Goal: Information Seeking & Learning: Learn about a topic

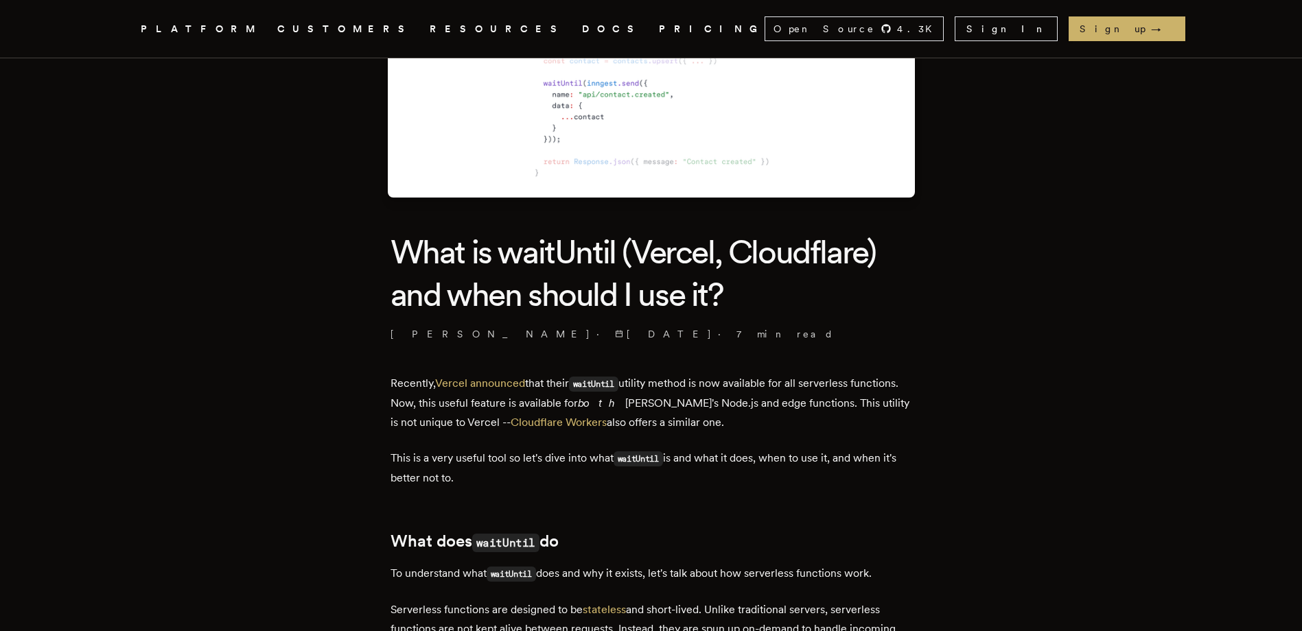
scroll to position [206, 0]
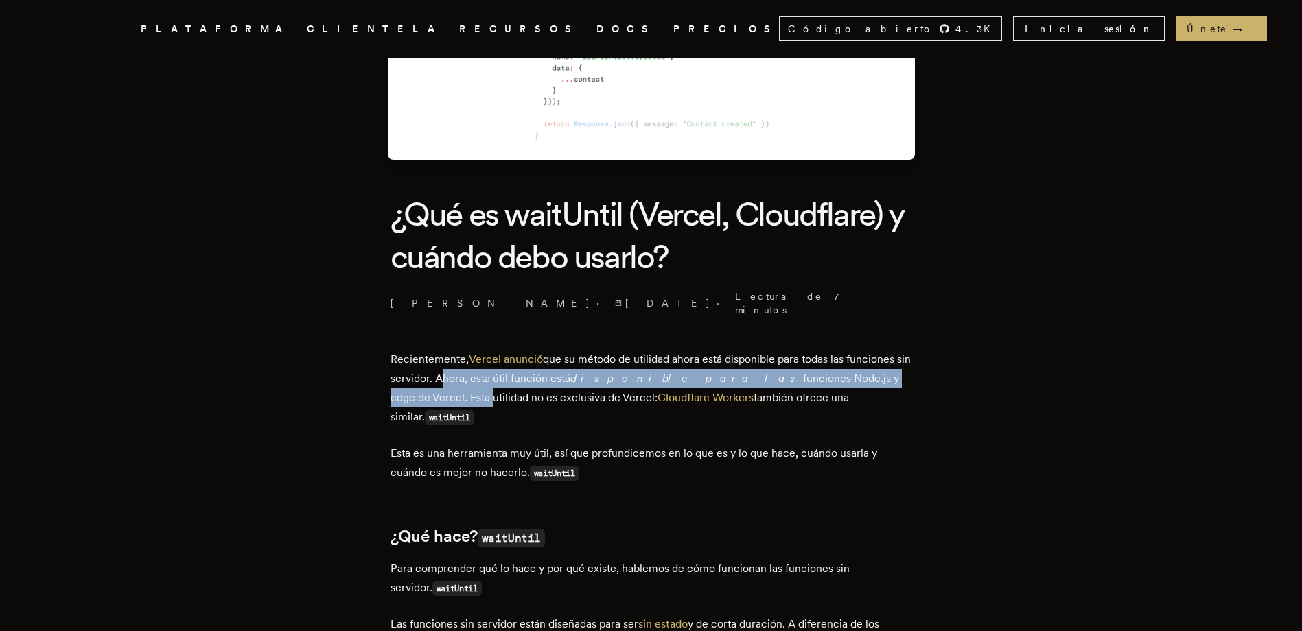
drag, startPoint x: 455, startPoint y: 367, endPoint x: 888, endPoint y: 366, distance: 433.1
click at [888, 366] on p "Recientemente, [PERSON_NAME] anunció que su método de utilidad ahora está dispo…" at bounding box center [652, 389] width 522 height 78
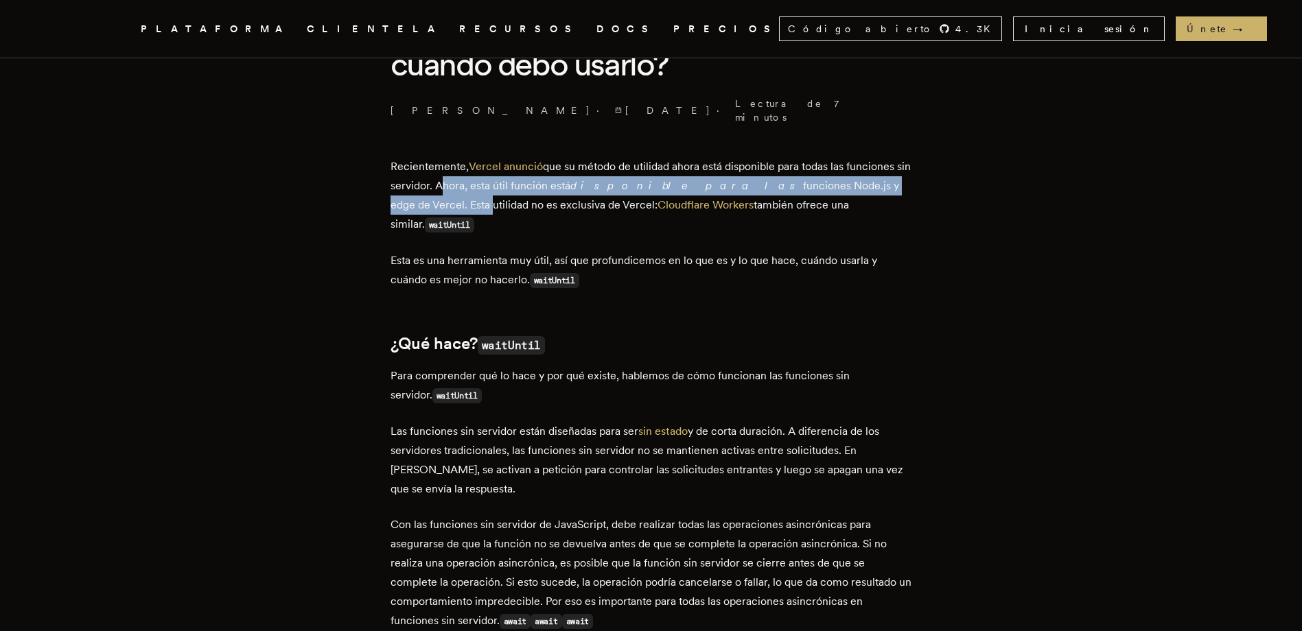
scroll to position [412, 0]
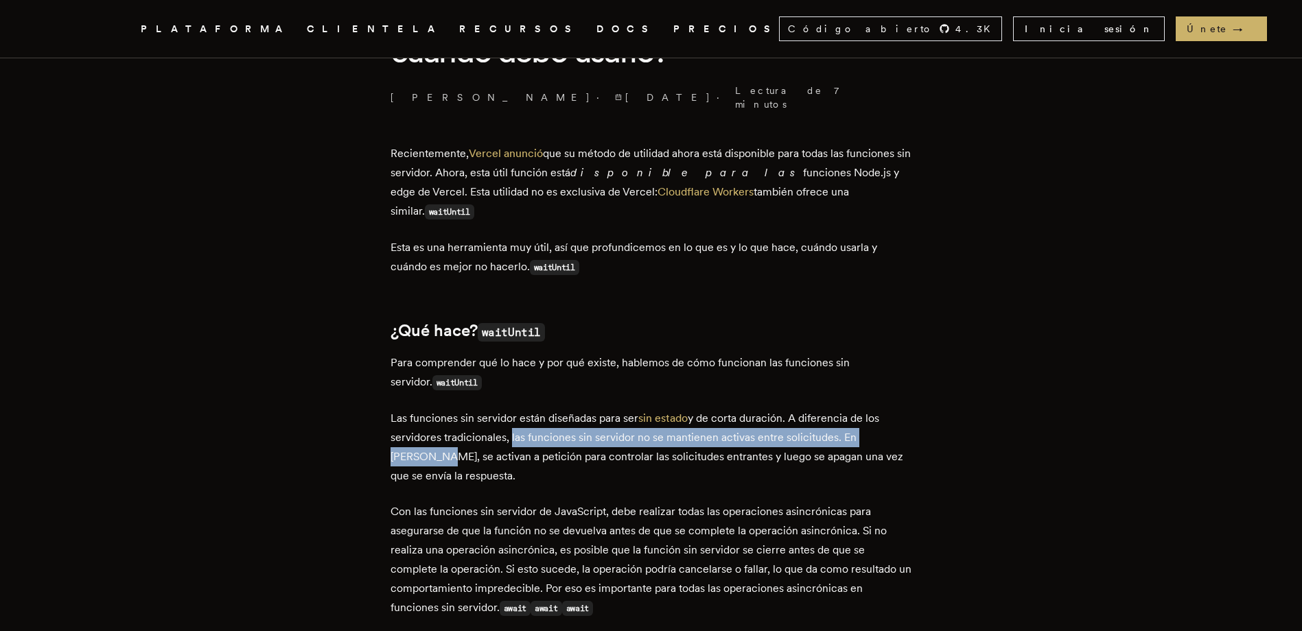
drag, startPoint x: 513, startPoint y: 407, endPoint x: 929, endPoint y: 412, distance: 415.9
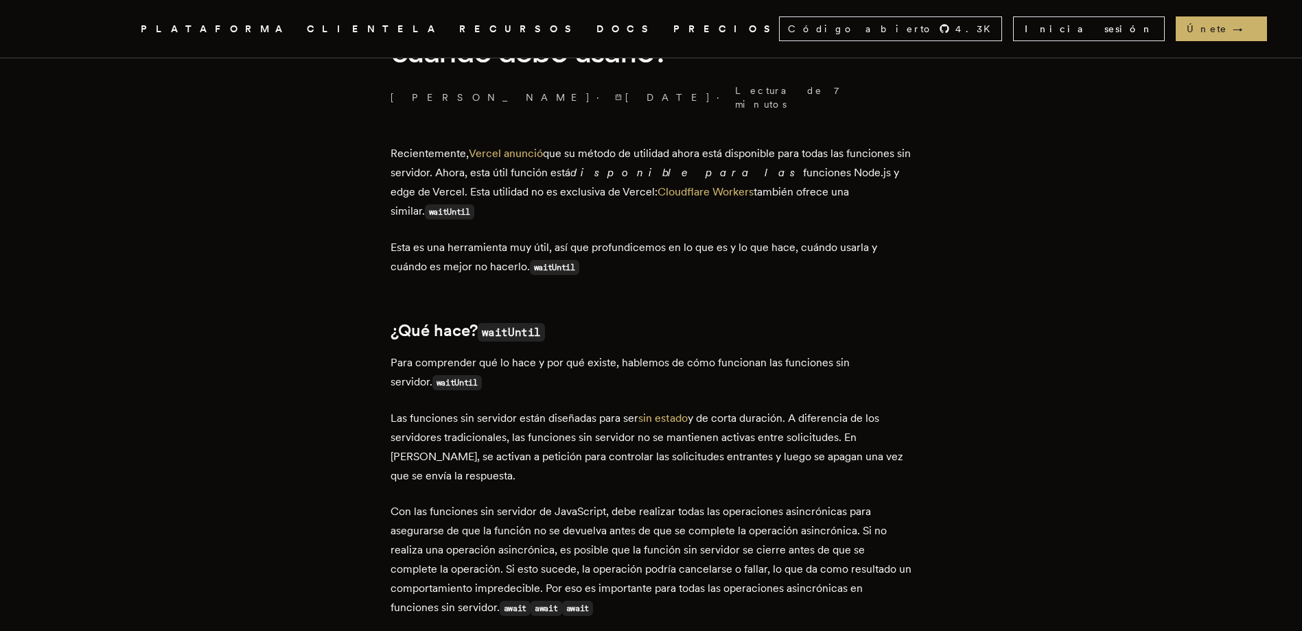
click at [557, 423] on p "Las funciones sin servidor están diseñadas para ser sin estado y de corta durac…" at bounding box center [652, 447] width 522 height 77
drag, startPoint x: 531, startPoint y: 424, endPoint x: 732, endPoint y: 424, distance: 200.4
click at [732, 424] on p "Las funciones sin servidor están diseñadas para ser sin estado y de corta durac…" at bounding box center [652, 447] width 522 height 77
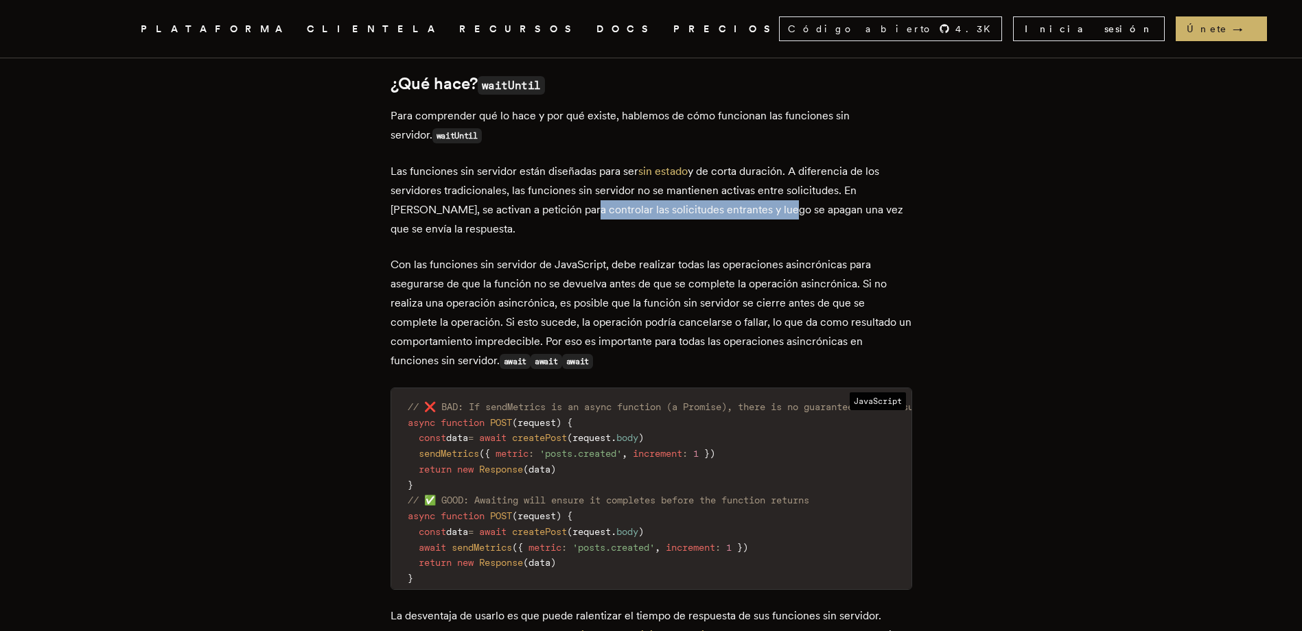
scroll to position [686, 0]
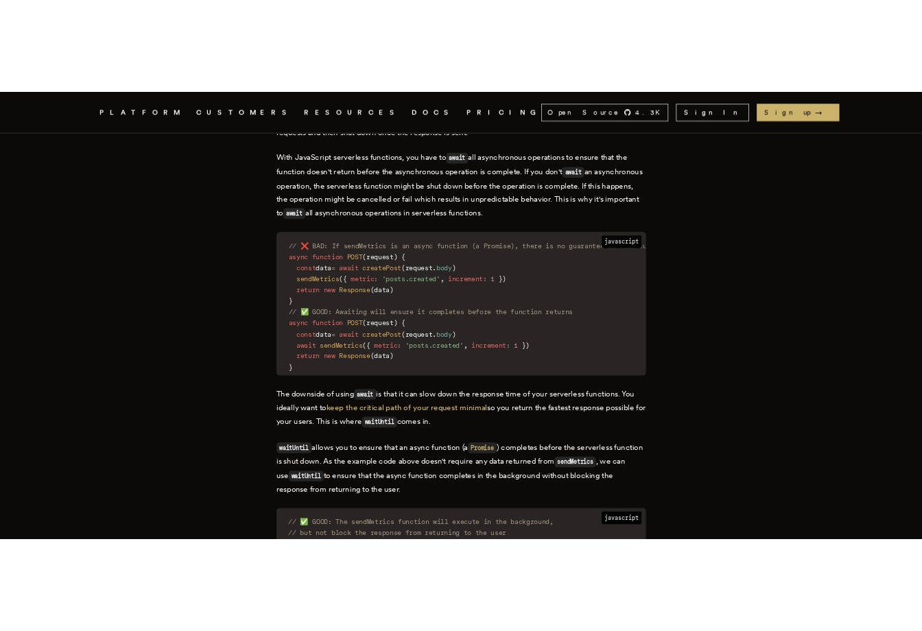
scroll to position [755, 0]
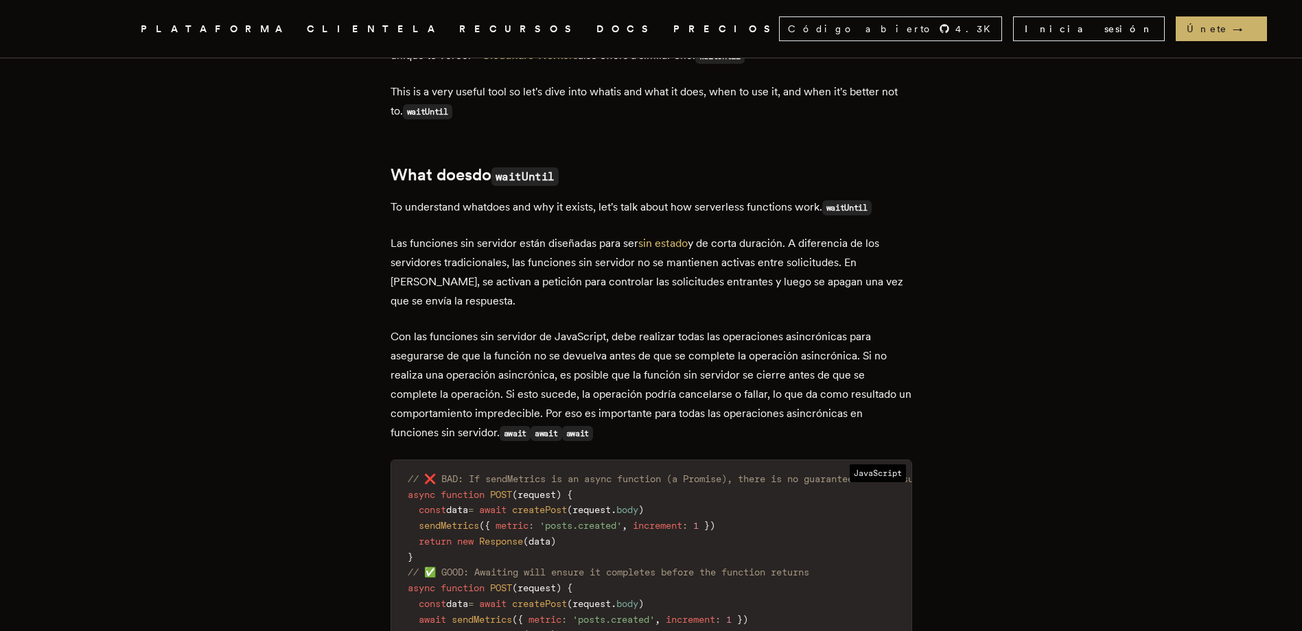
scroll to position [480, 0]
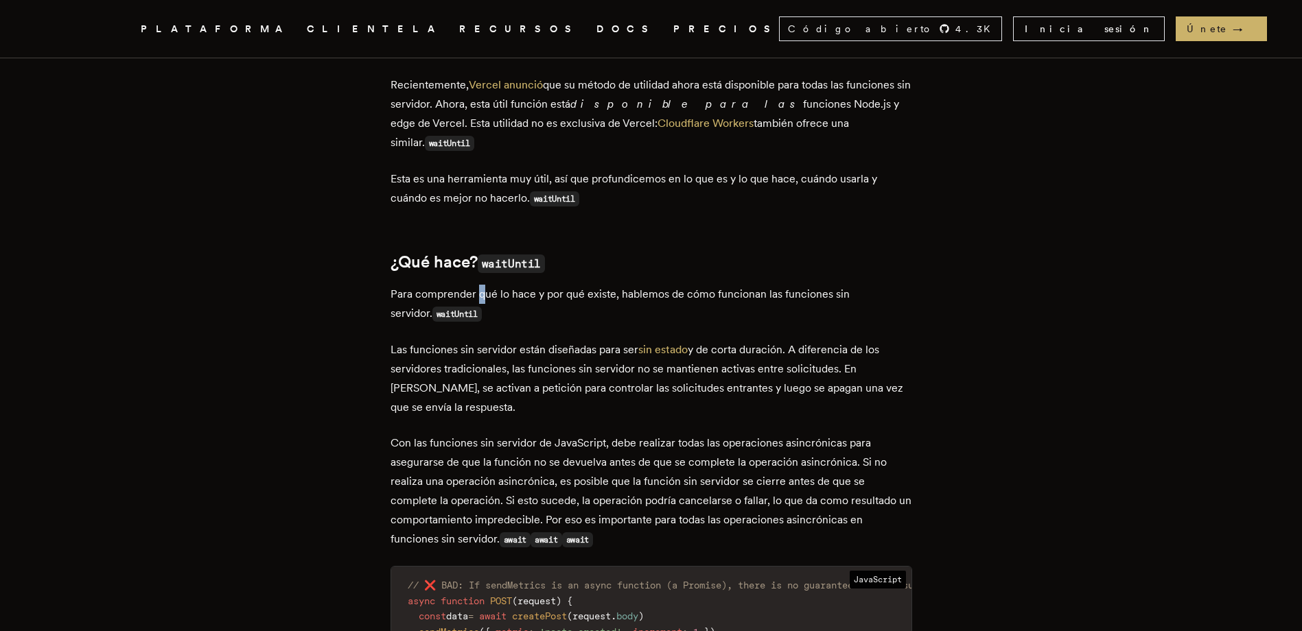
click at [487, 288] on font "Para comprender qué lo hace y por qué existe, hablemos de cómo funcionan las fu…" at bounding box center [620, 304] width 459 height 32
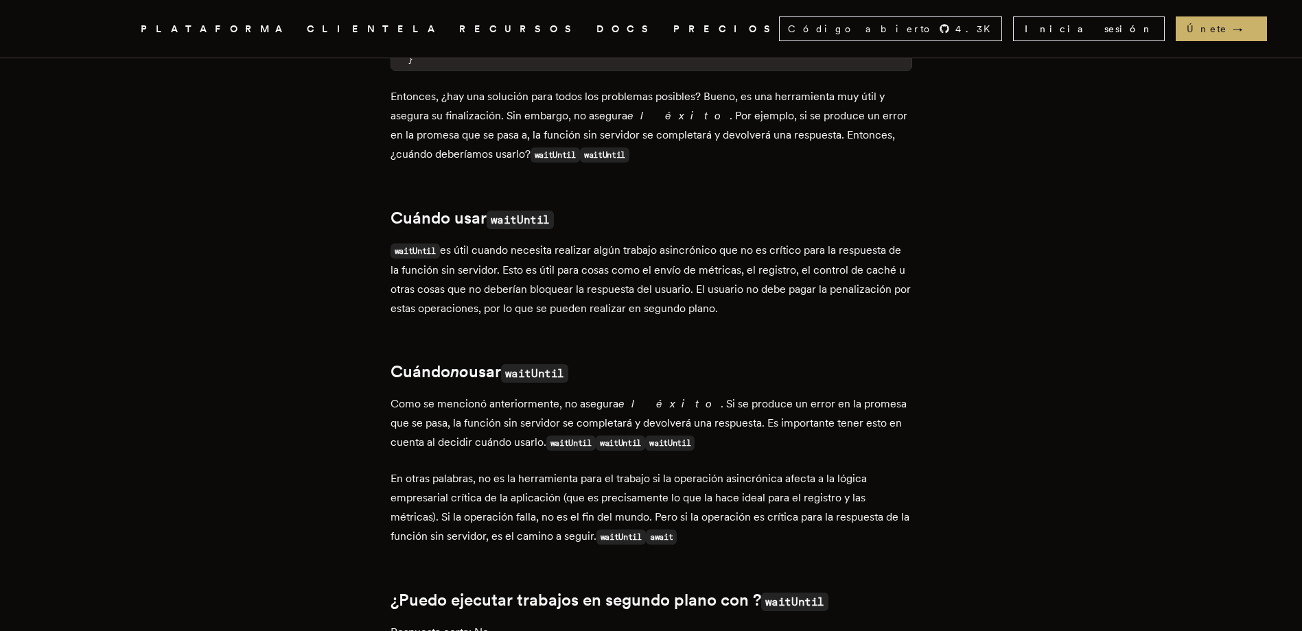
scroll to position [1510, 0]
